Goal: Find specific page/section: Find specific page/section

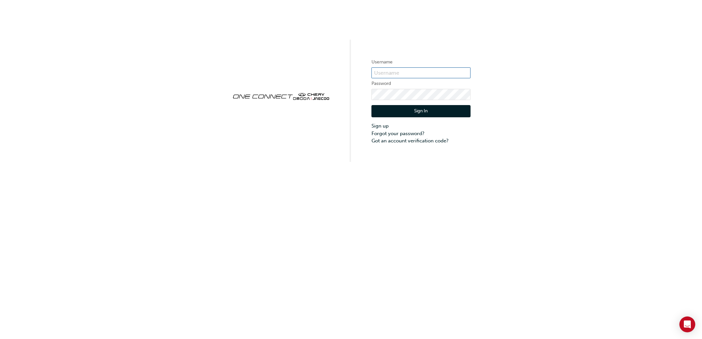
type input "francis.jayawardene@westpointautos.com.au"
click at [393, 109] on button "Sign In" at bounding box center [421, 111] width 99 height 13
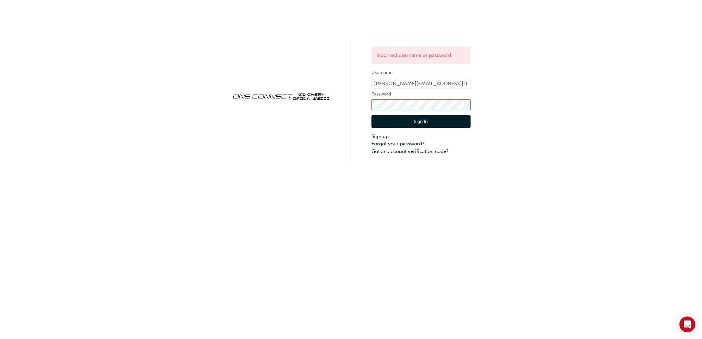
click at [222, 116] on div "Incorrect username or password. Username francis.jayawardene@westpointautos.com…" at bounding box center [351, 81] width 702 height 162
click at [380, 122] on button "Sign In" at bounding box center [421, 121] width 99 height 13
click at [433, 82] on input "francis.jayawardene@westpointautos.com.au" at bounding box center [421, 83] width 99 height 11
drag, startPoint x: 466, startPoint y: 83, endPoint x: 275, endPoint y: 89, distance: 191.2
click at [300, 89] on div "Incorrect username or password. Username francis.jayawardene@westpointautos.com…" at bounding box center [351, 81] width 702 height 162
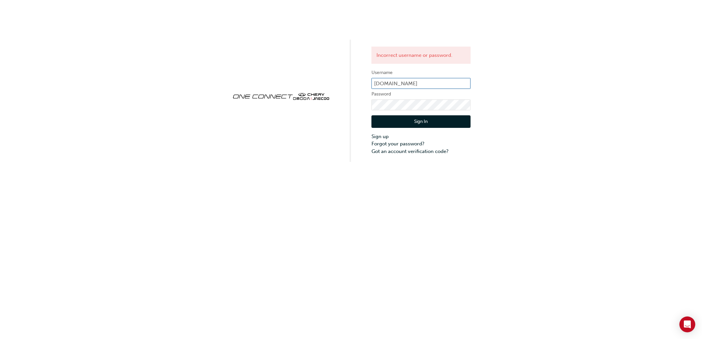
click at [410, 79] on input "com.au" at bounding box center [421, 83] width 99 height 11
type input "c"
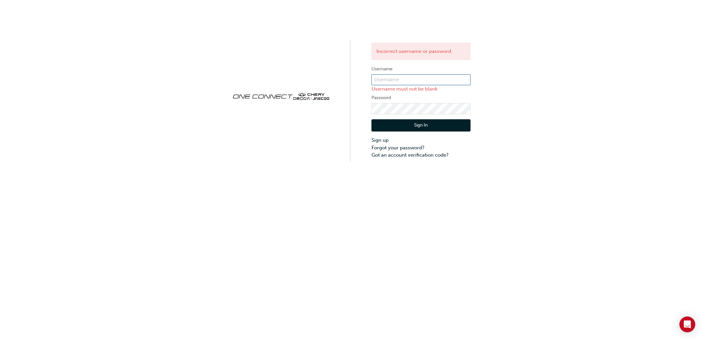
drag, startPoint x: 440, startPoint y: 78, endPoint x: 439, endPoint y: 82, distance: 4.6
click at [440, 78] on input "text" at bounding box center [421, 79] width 99 height 11
click at [340, 110] on div "Incorrect username or password. Username Username must not be blank Password Si…" at bounding box center [351, 81] width 702 height 162
click at [336, 111] on div "Incorrect username or password. Username Username must not be blank Password Si…" at bounding box center [351, 81] width 702 height 162
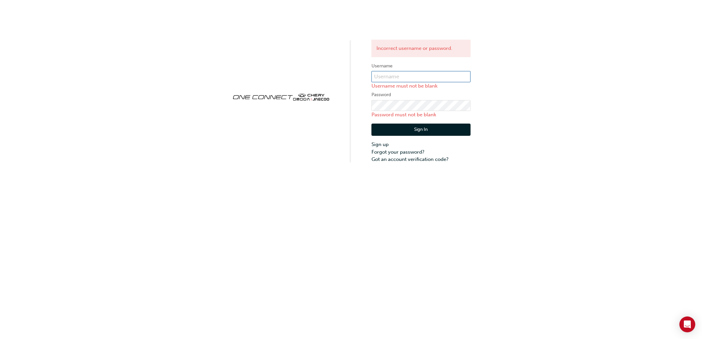
click at [410, 79] on input "text" at bounding box center [421, 76] width 99 height 11
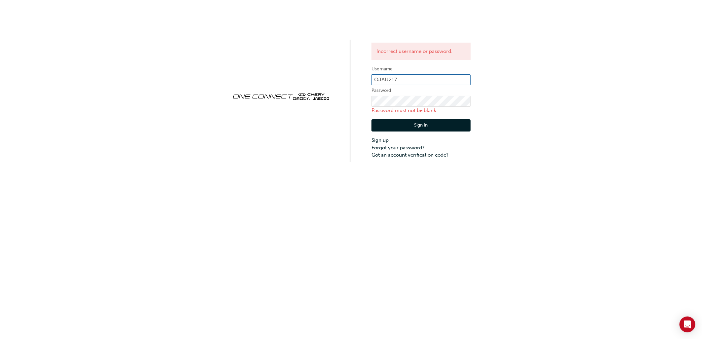
type input "OJAU217"
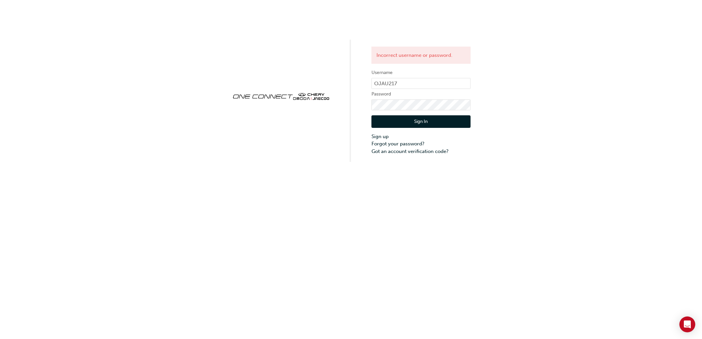
click at [412, 123] on button "Sign In" at bounding box center [421, 121] width 99 height 13
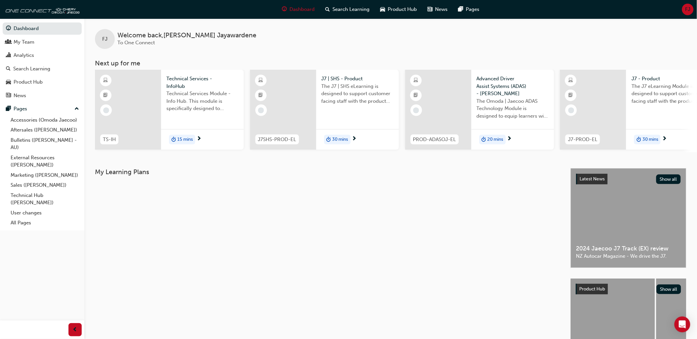
click at [298, 205] on div "My Learning Plans" at bounding box center [333, 270] width 476 height 205
